Goal: Transaction & Acquisition: Purchase product/service

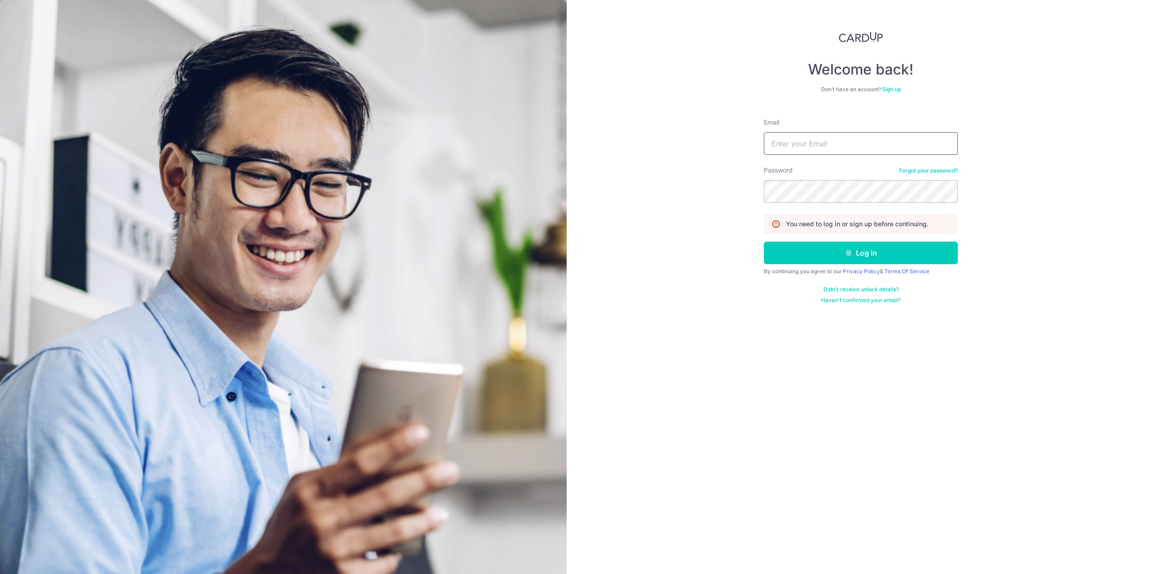
click at [802, 137] on input "Email" at bounding box center [861, 143] width 194 height 23
type input "[EMAIL_ADDRESS][DOMAIN_NAME]"
click at [764, 241] on button "Log in" at bounding box center [861, 252] width 194 height 23
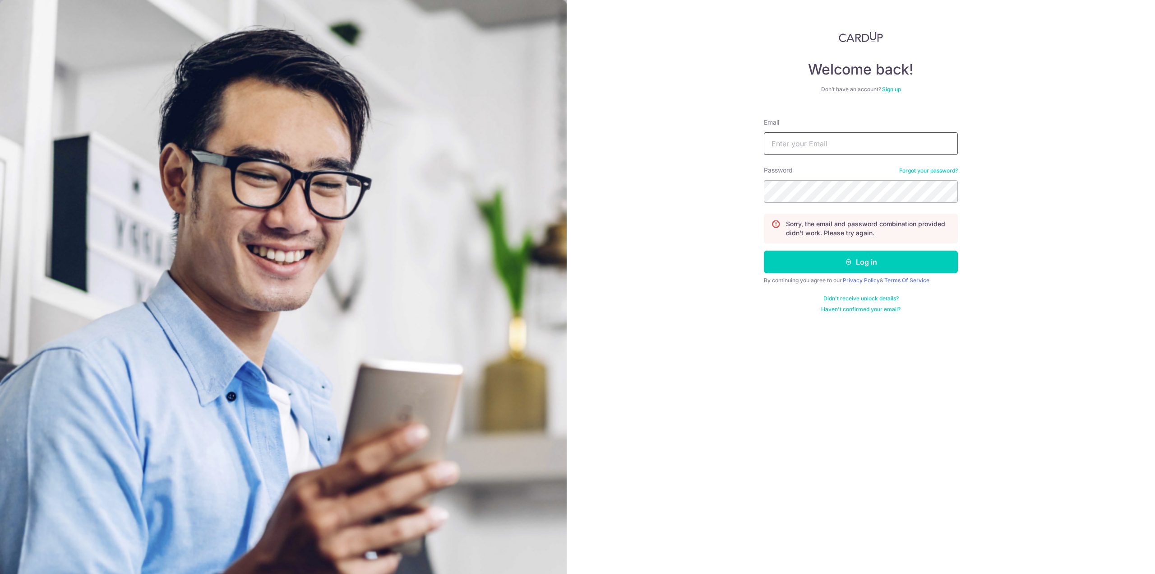
click at [832, 148] on input "Email" at bounding box center [861, 143] width 194 height 23
type input "kailip0627@gmail.com"
click at [764, 250] on button "Log in" at bounding box center [861, 261] width 194 height 23
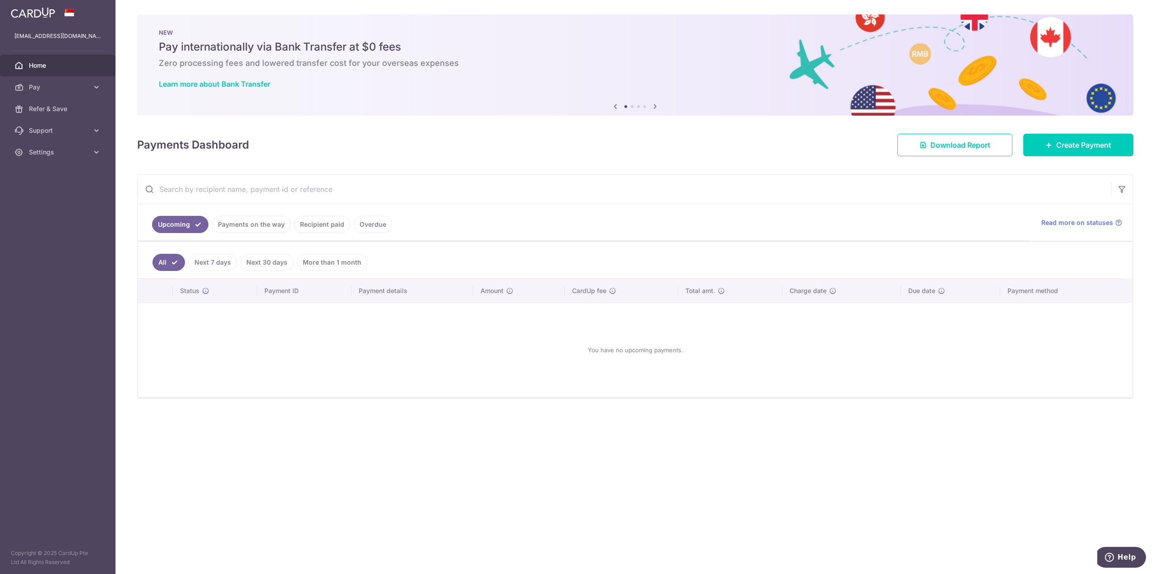
click at [254, 223] on link "Payments on the way" at bounding box center [251, 224] width 79 height 17
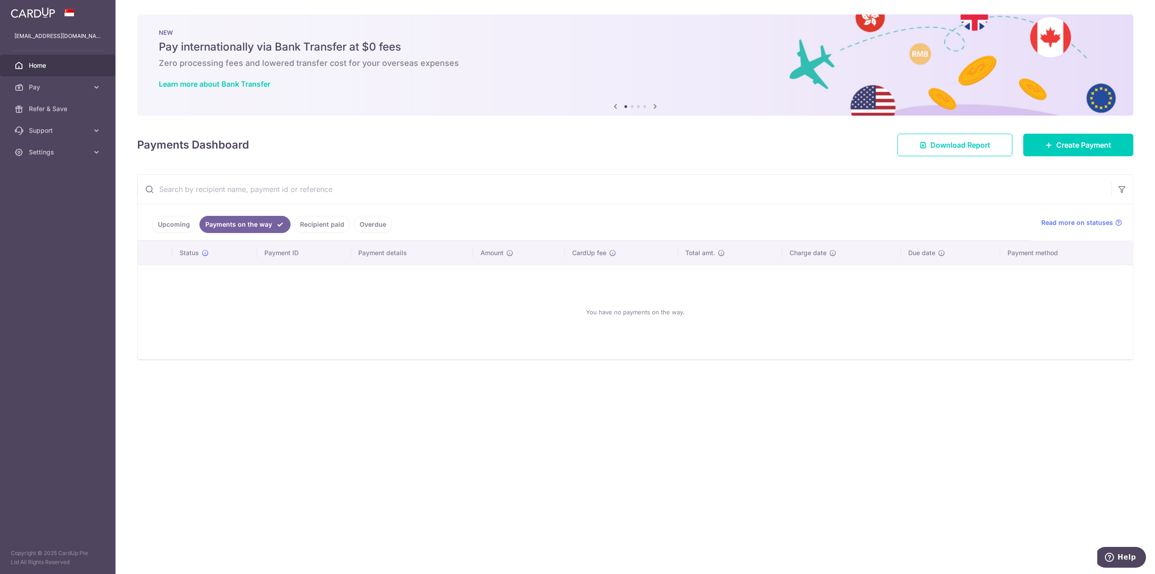
click at [340, 223] on link "Recipient paid" at bounding box center [322, 224] width 56 height 17
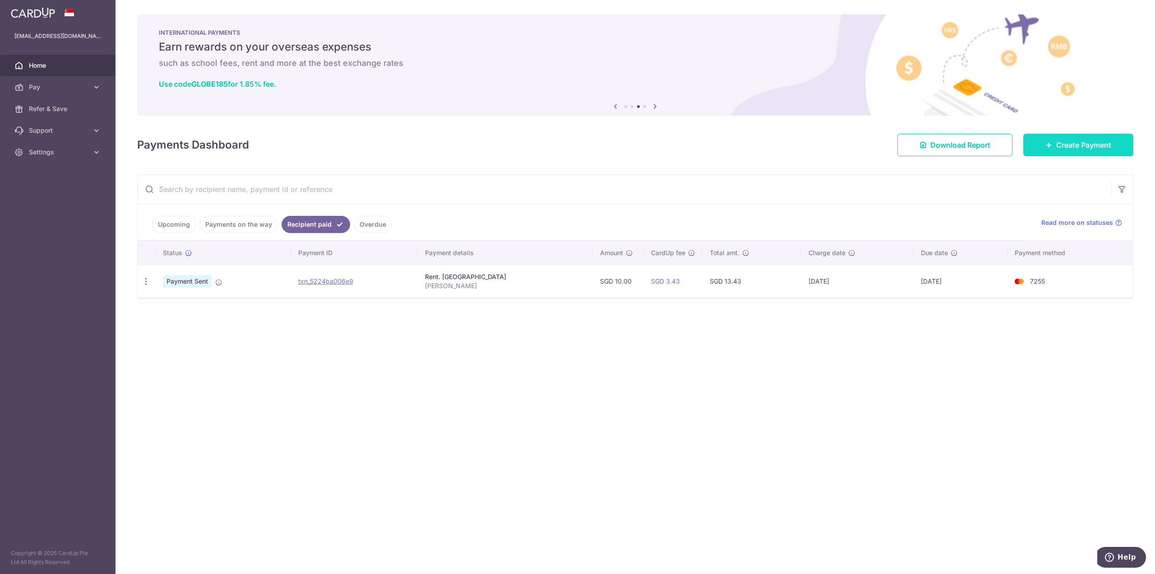
click at [1088, 141] on span "Create Payment" at bounding box center [1083, 144] width 55 height 11
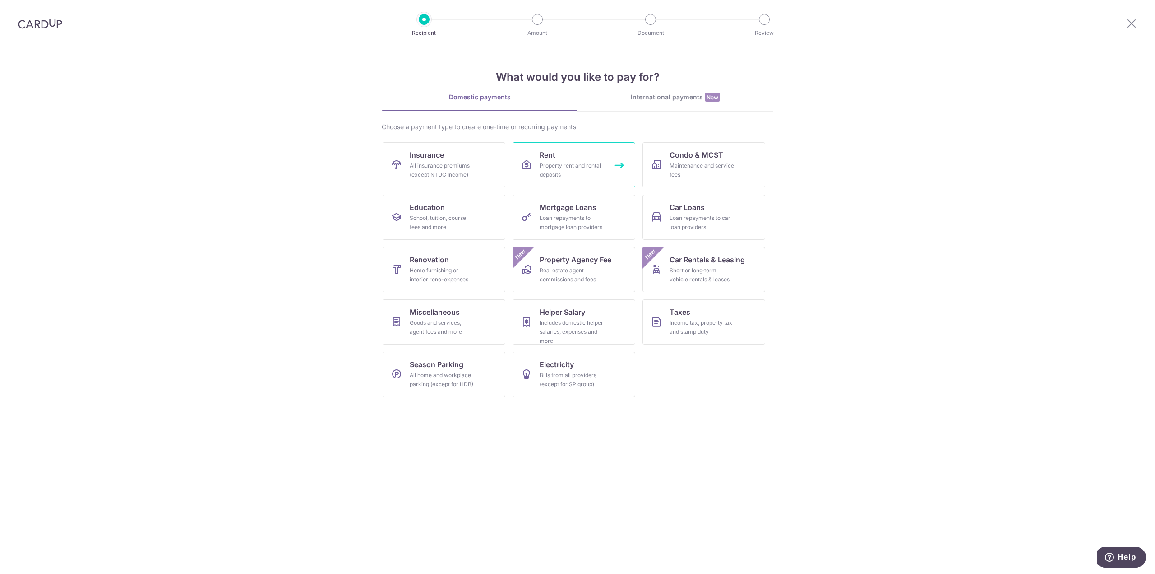
click at [560, 173] on div "Property rent and rental deposits" at bounding box center [572, 170] width 65 height 18
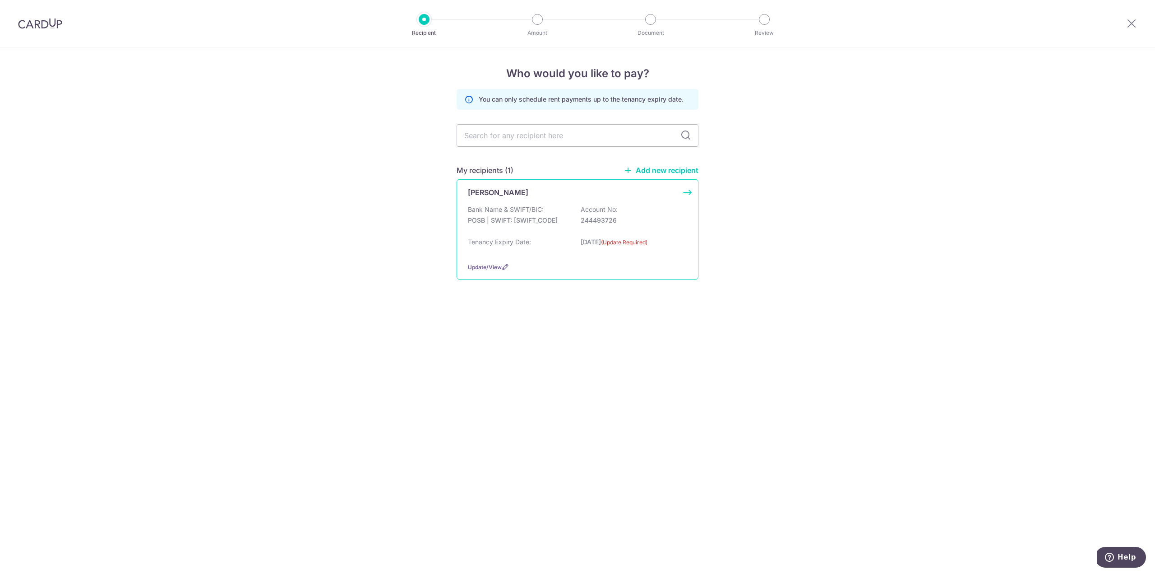
click at [634, 243] on label "(Update Required)" at bounding box center [624, 242] width 46 height 9
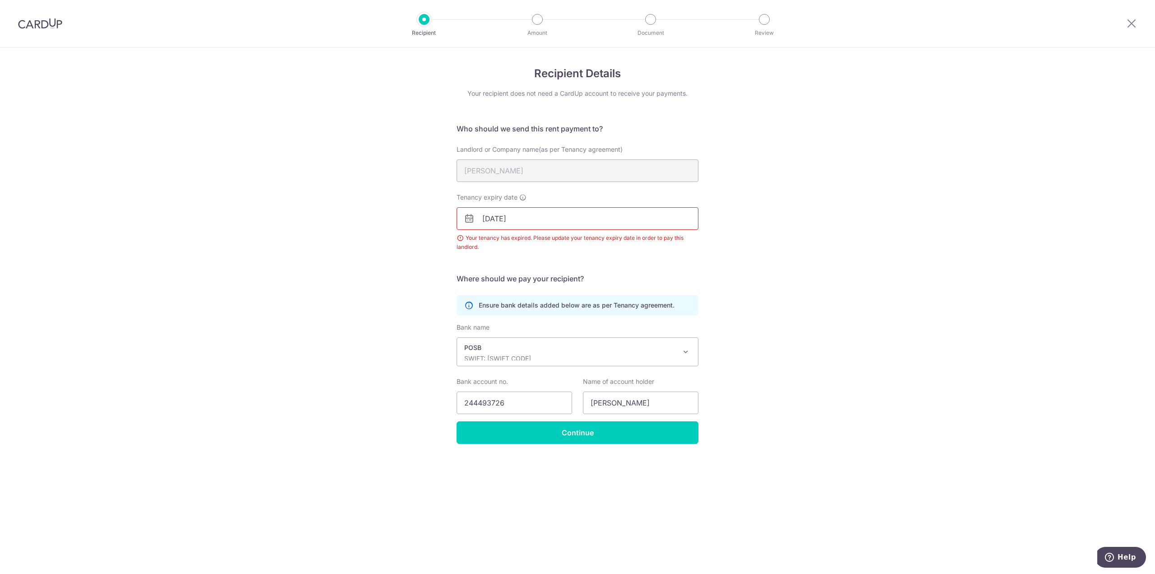
click at [547, 222] on input "30/09/2025" at bounding box center [578, 218] width 242 height 23
click at [530, 321] on link "15" at bounding box center [529, 318] width 14 height 14
type input "15/10/2025"
click at [580, 431] on input "Continue" at bounding box center [578, 432] width 242 height 23
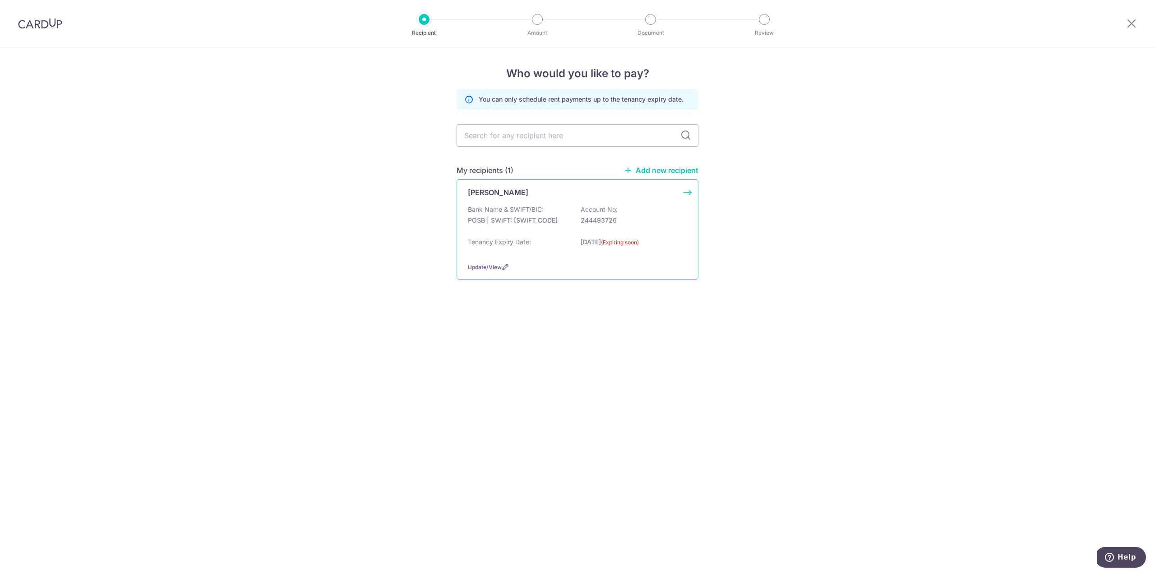
click at [690, 190] on div "Jocelyn Bank Name & SWIFT/BIC: POSB | SWIFT: DBSSSGSGXXX Account No: 244493726 …" at bounding box center [578, 229] width 242 height 100
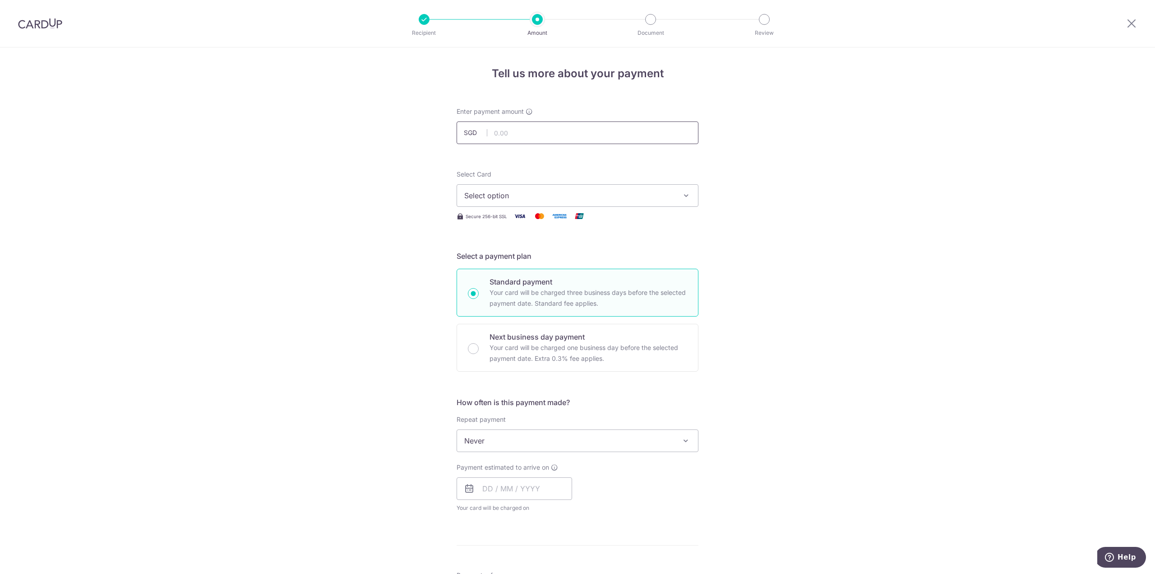
click at [515, 132] on input "text" at bounding box center [578, 132] width 242 height 23
type input "3,000.00"
click at [792, 205] on div "Tell us more about your payment Enter payment amount SGD 3,000.00 3000.00 Selec…" at bounding box center [577, 455] width 1155 height 816
click at [684, 193] on icon "button" at bounding box center [686, 195] width 9 height 9
click at [500, 259] on span "**** 7255" at bounding box center [503, 260] width 34 height 11
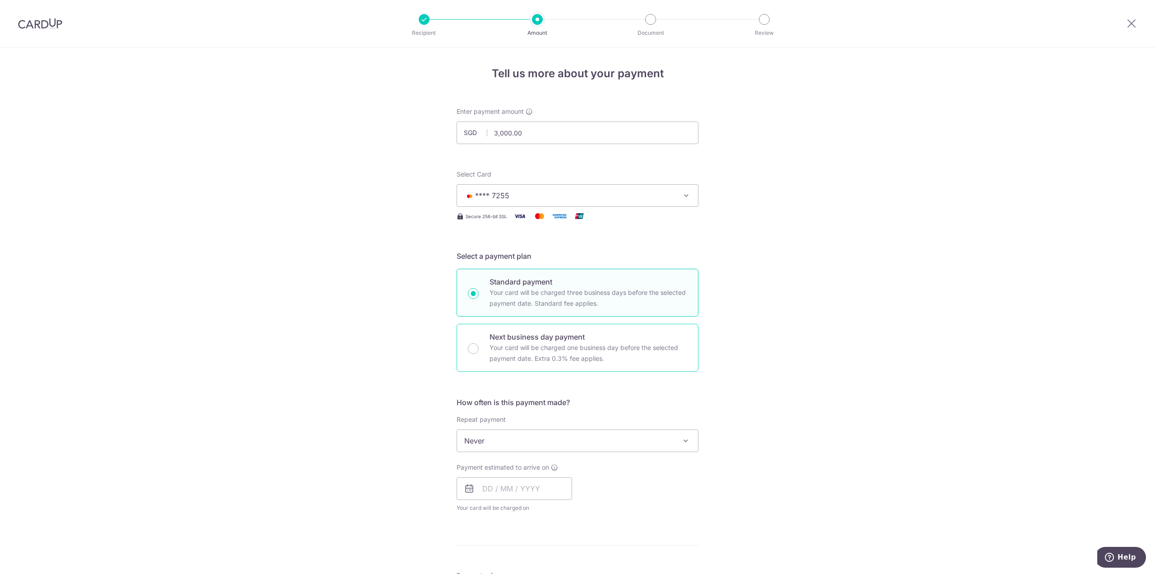
click at [472, 354] on div "Next business day payment Your card will be charged one business day before the…" at bounding box center [578, 348] width 242 height 48
radio input "false"
radio input "true"
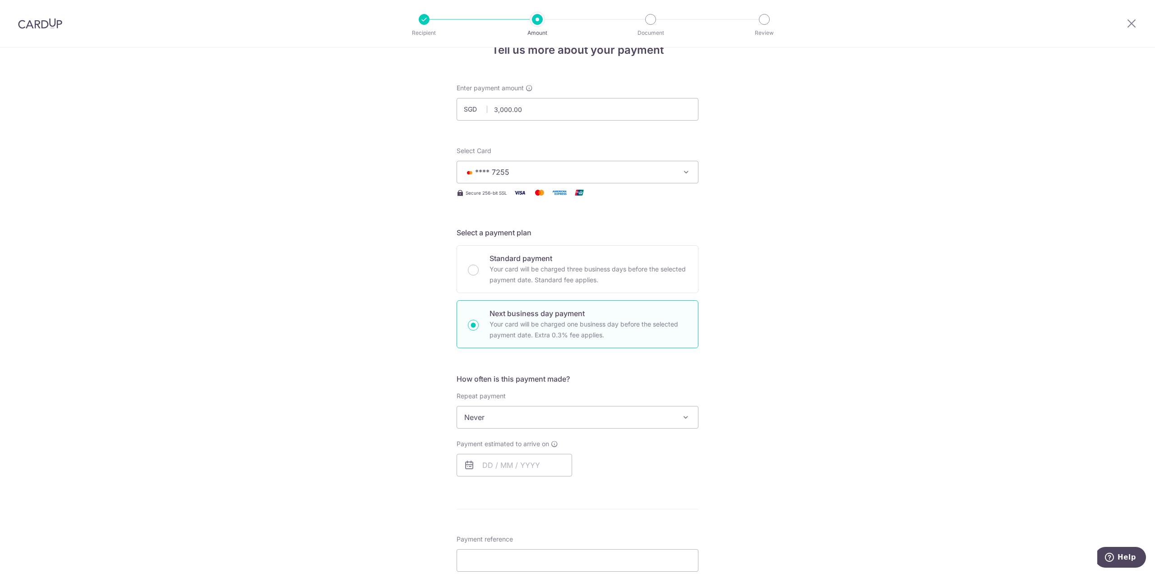
scroll to position [90, 0]
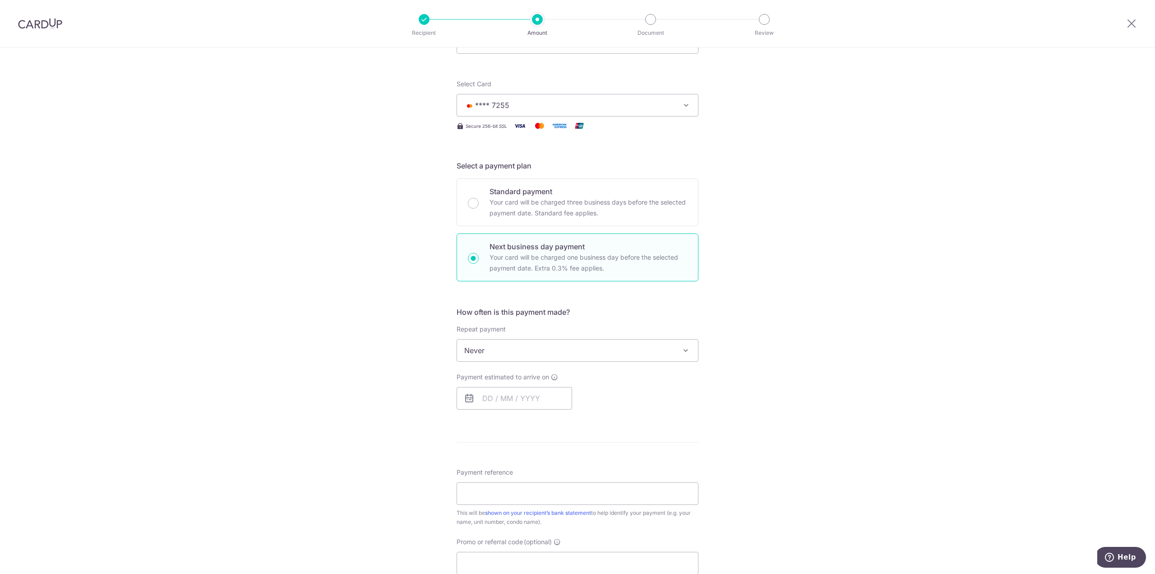
click at [681, 353] on span at bounding box center [686, 350] width 11 height 11
click at [531, 403] on input "text" at bounding box center [515, 398] width 116 height 23
click at [546, 476] on link "9" at bounding box center [547, 480] width 14 height 14
type input "[DATE]"
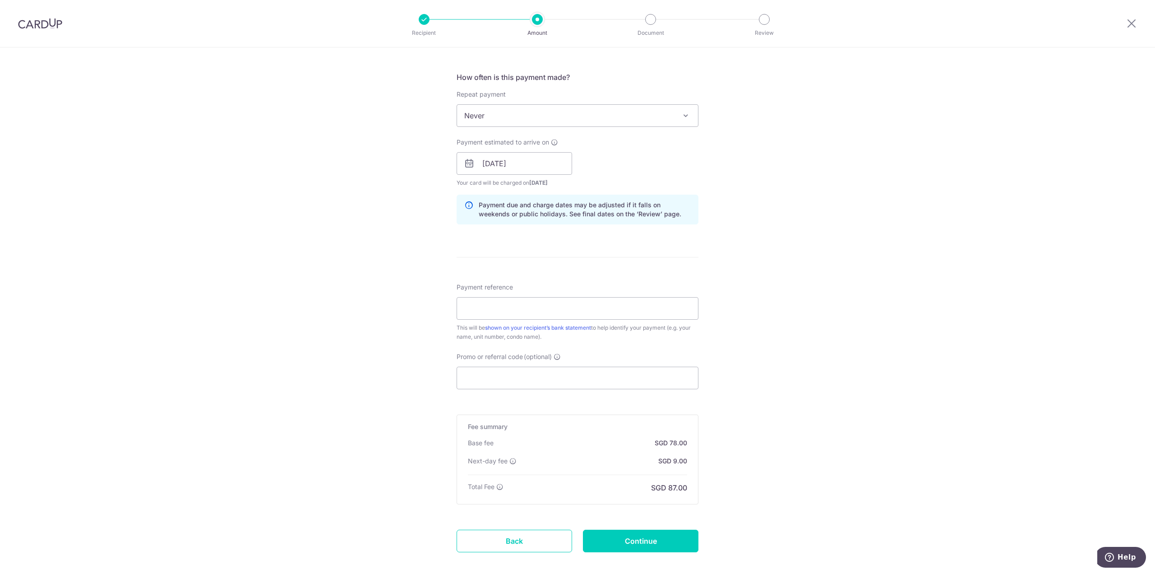
scroll to position [368, 0]
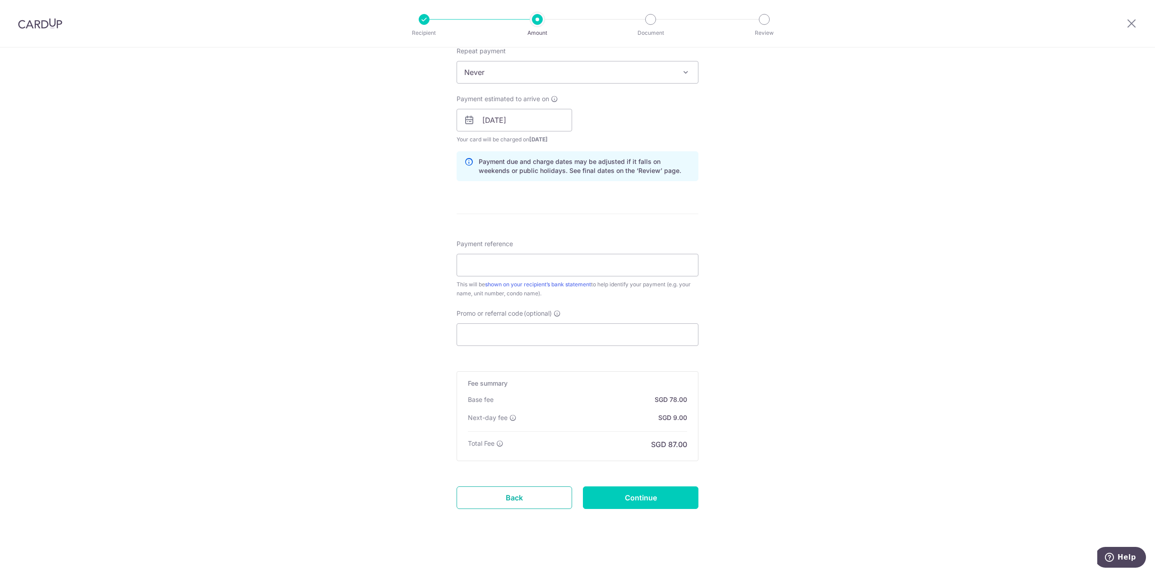
drag, startPoint x: 550, startPoint y: 498, endPoint x: 622, endPoint y: 41, distance: 462.8
click at [550, 498] on link "Back" at bounding box center [515, 497] width 116 height 23
